Goal: Communication & Community: Answer question/provide support

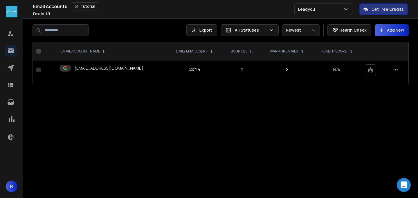
click at [8, 109] on div at bounding box center [11, 103] width 13 height 14
click at [8, 104] on icon at bounding box center [11, 101] width 6 height 5
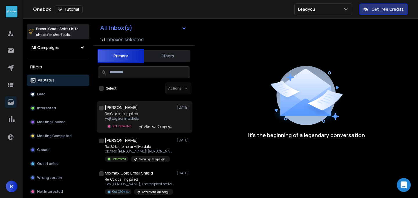
click at [126, 113] on p "Re: Cold calling på ett" at bounding box center [140, 114] width 70 height 5
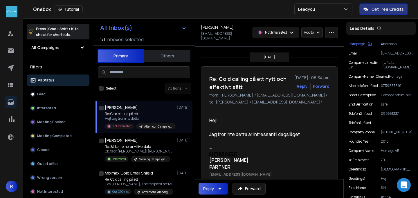
click at [213, 190] on div "Reply" at bounding box center [208, 189] width 11 height 6
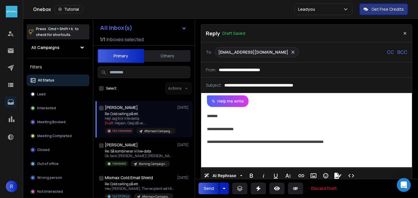
click at [208, 187] on button "Send" at bounding box center [208, 189] width 20 height 12
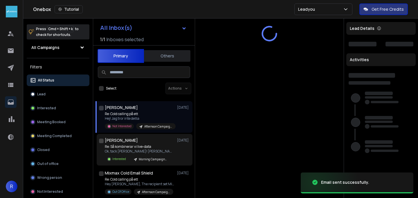
click at [122, 150] on p "Ok, tack [PERSON_NAME]! [PERSON_NAME]" at bounding box center [140, 151] width 70 height 5
